Goal: Navigation & Orientation: Find specific page/section

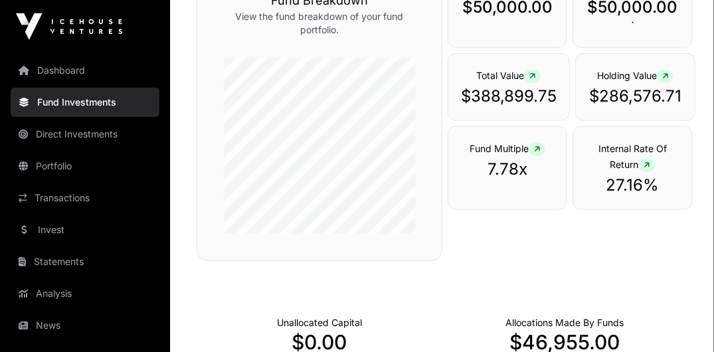
scroll to position [201, 0]
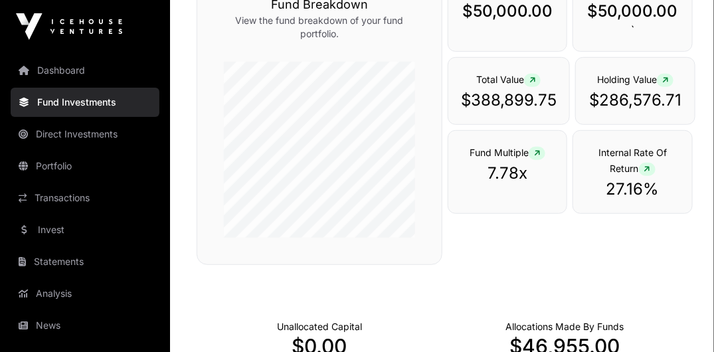
click at [61, 162] on link "Portfolio" at bounding box center [85, 165] width 149 height 29
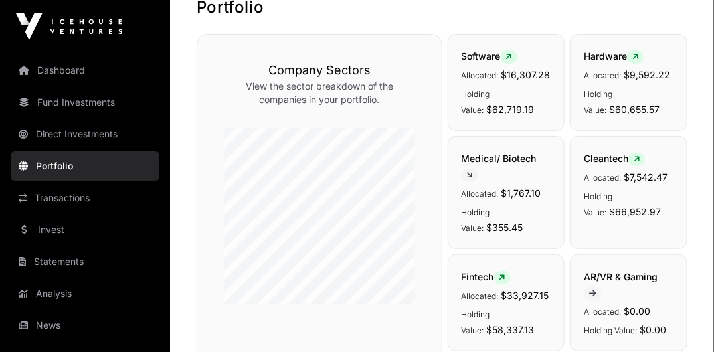
scroll to position [70, 0]
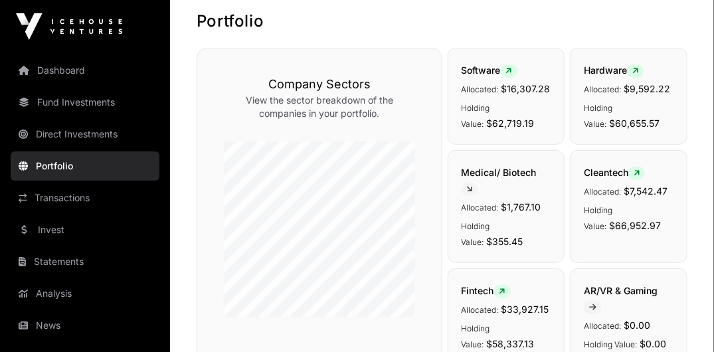
click at [74, 200] on link "Transactions" at bounding box center [85, 197] width 149 height 29
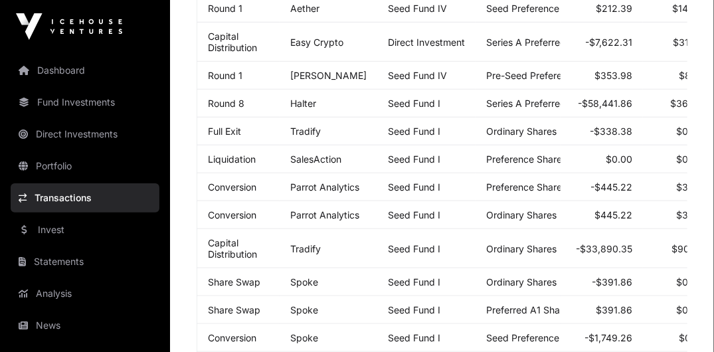
scroll to position [300, 0]
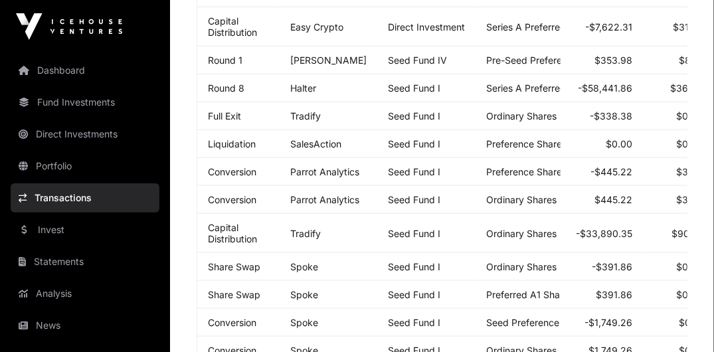
click at [56, 266] on link "Statements" at bounding box center [85, 261] width 149 height 29
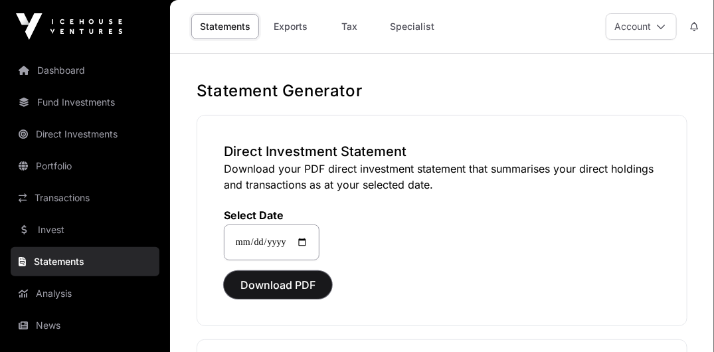
click at [282, 288] on span "Download PDF" at bounding box center [277, 285] width 75 height 16
click at [73, 73] on link "Dashboard" at bounding box center [85, 70] width 149 height 29
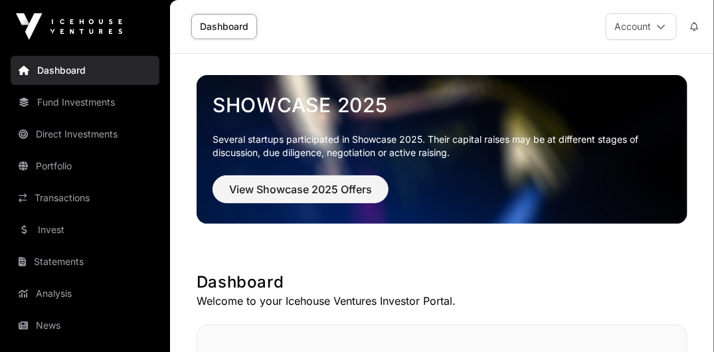
click at [76, 104] on link "Fund Investments" at bounding box center [85, 102] width 149 height 29
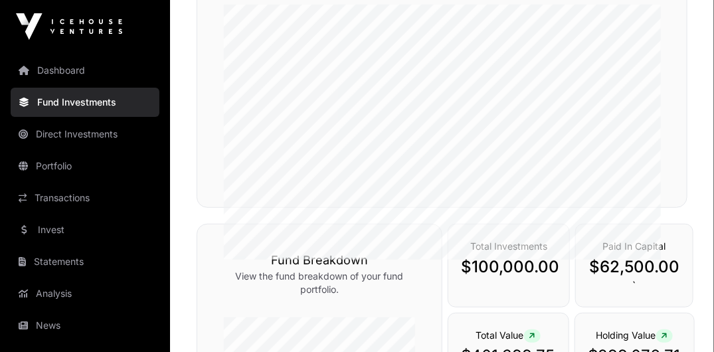
scroll to position [251, 0]
click at [71, 161] on link "Portfolio" at bounding box center [85, 165] width 149 height 29
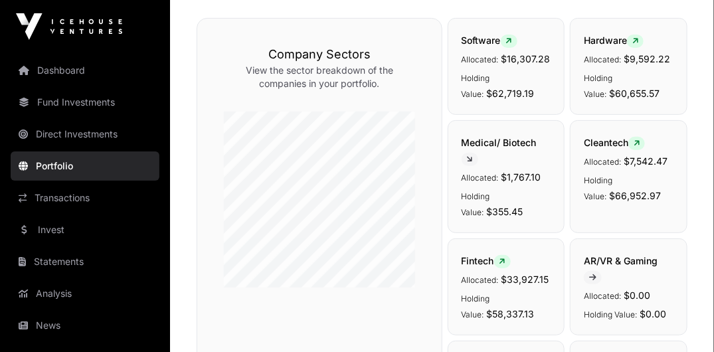
scroll to position [100, 0]
click at [54, 289] on link "Analysis" at bounding box center [85, 293] width 149 height 29
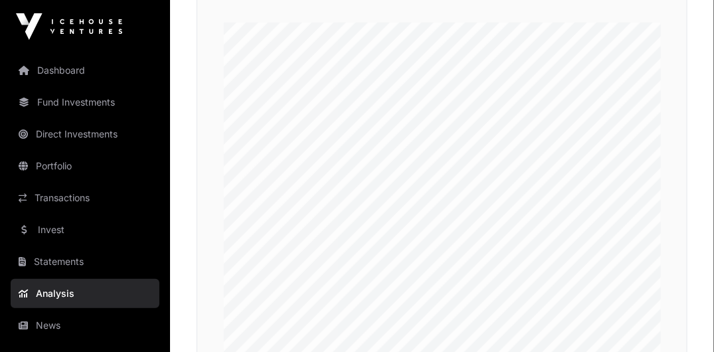
scroll to position [243, 0]
click at [58, 231] on link "Invest" at bounding box center [85, 229] width 149 height 29
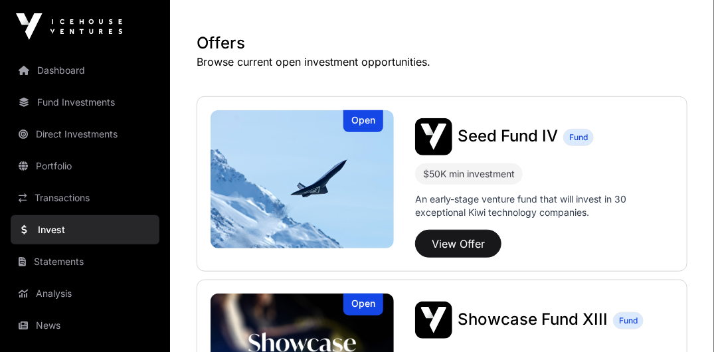
scroll to position [295, 0]
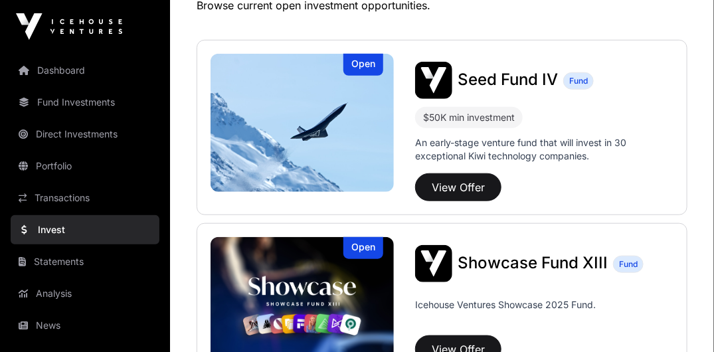
click at [56, 100] on link "Fund Investments" at bounding box center [85, 102] width 149 height 29
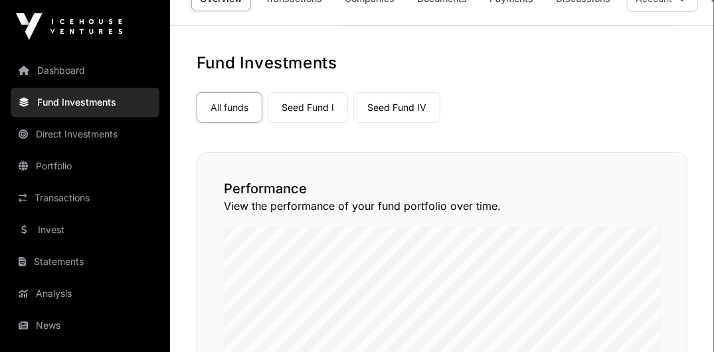
scroll to position [84, 0]
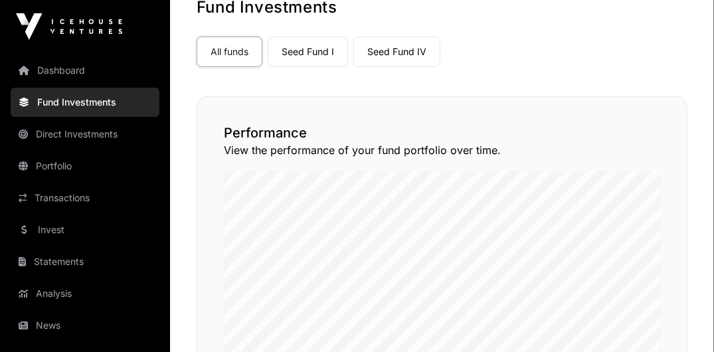
click at [391, 54] on link "Seed Fund IV" at bounding box center [396, 52] width 87 height 31
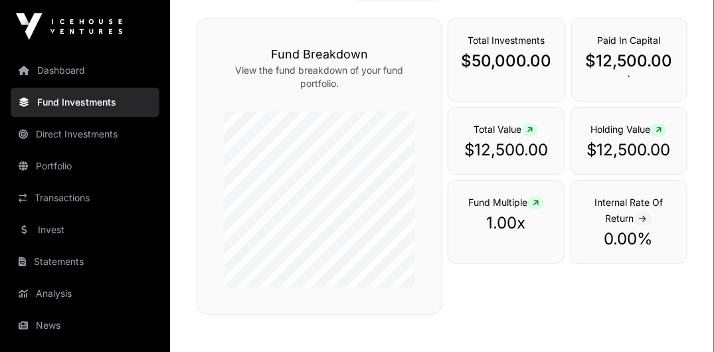
scroll to position [11, 0]
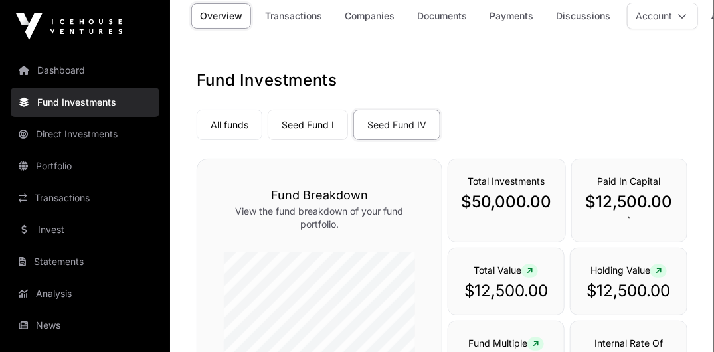
click at [326, 131] on link "Seed Fund I" at bounding box center [308, 125] width 80 height 31
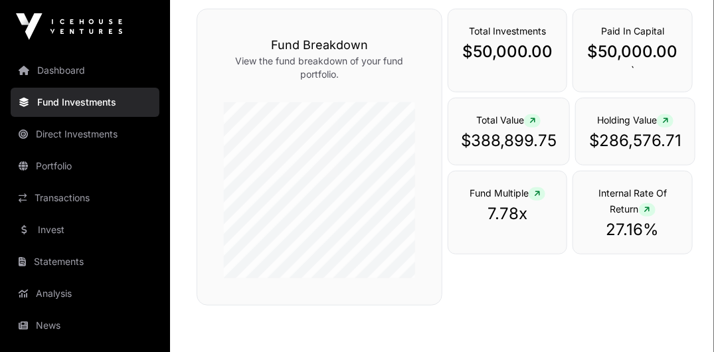
scroll to position [116, 0]
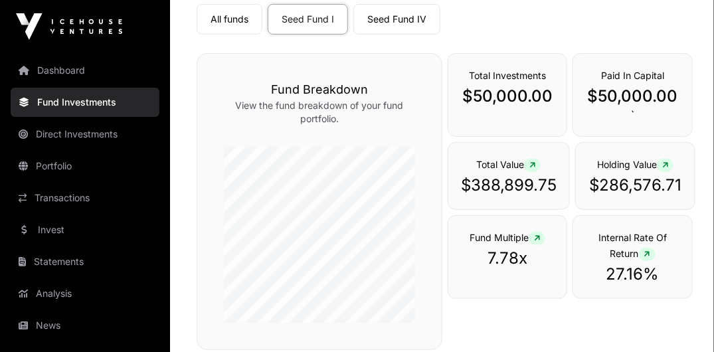
scroll to position [11, 0]
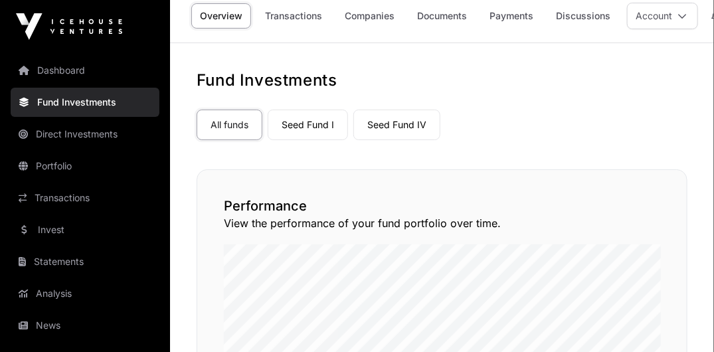
scroll to position [84, 0]
